Goal: Information Seeking & Learning: Find specific fact

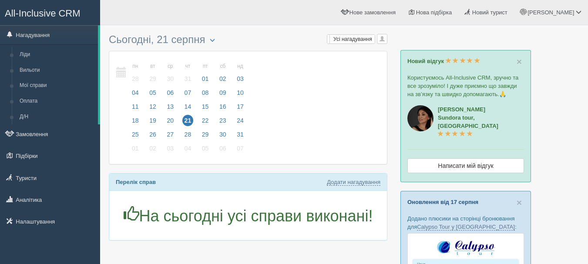
click at [460, 199] on link "Оновлення від 17 серпня" at bounding box center [442, 202] width 71 height 7
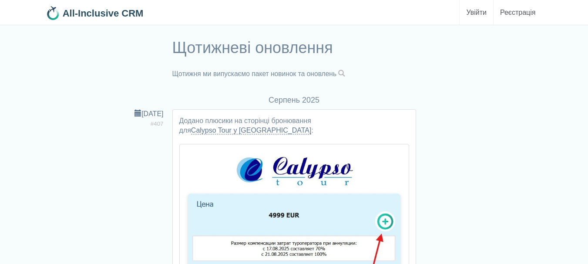
click at [343, 75] on span at bounding box center [341, 73] width 7 height 7
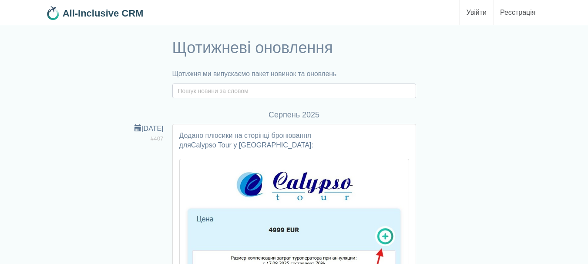
paste input "TREND WAY"
type input "TREND WAY"
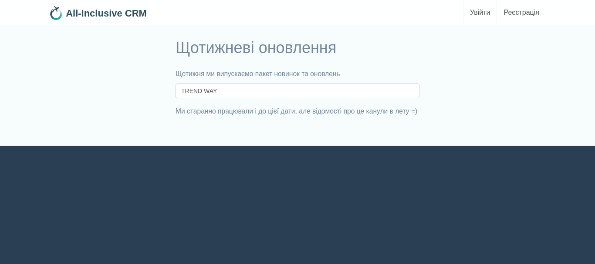
drag, startPoint x: 234, startPoint y: 92, endPoint x: 201, endPoint y: 94, distance: 33.2
click at [201, 94] on input "TREND WAY" at bounding box center [297, 91] width 244 height 15
type input "TREND"
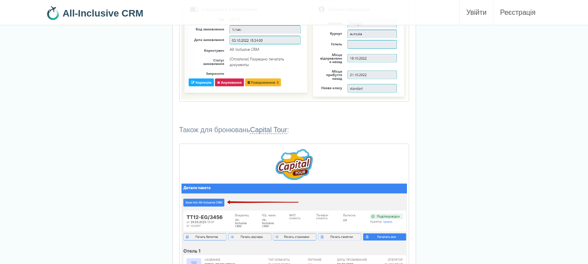
scroll to position [1654, 0]
